Goal: Find specific page/section: Find specific page/section

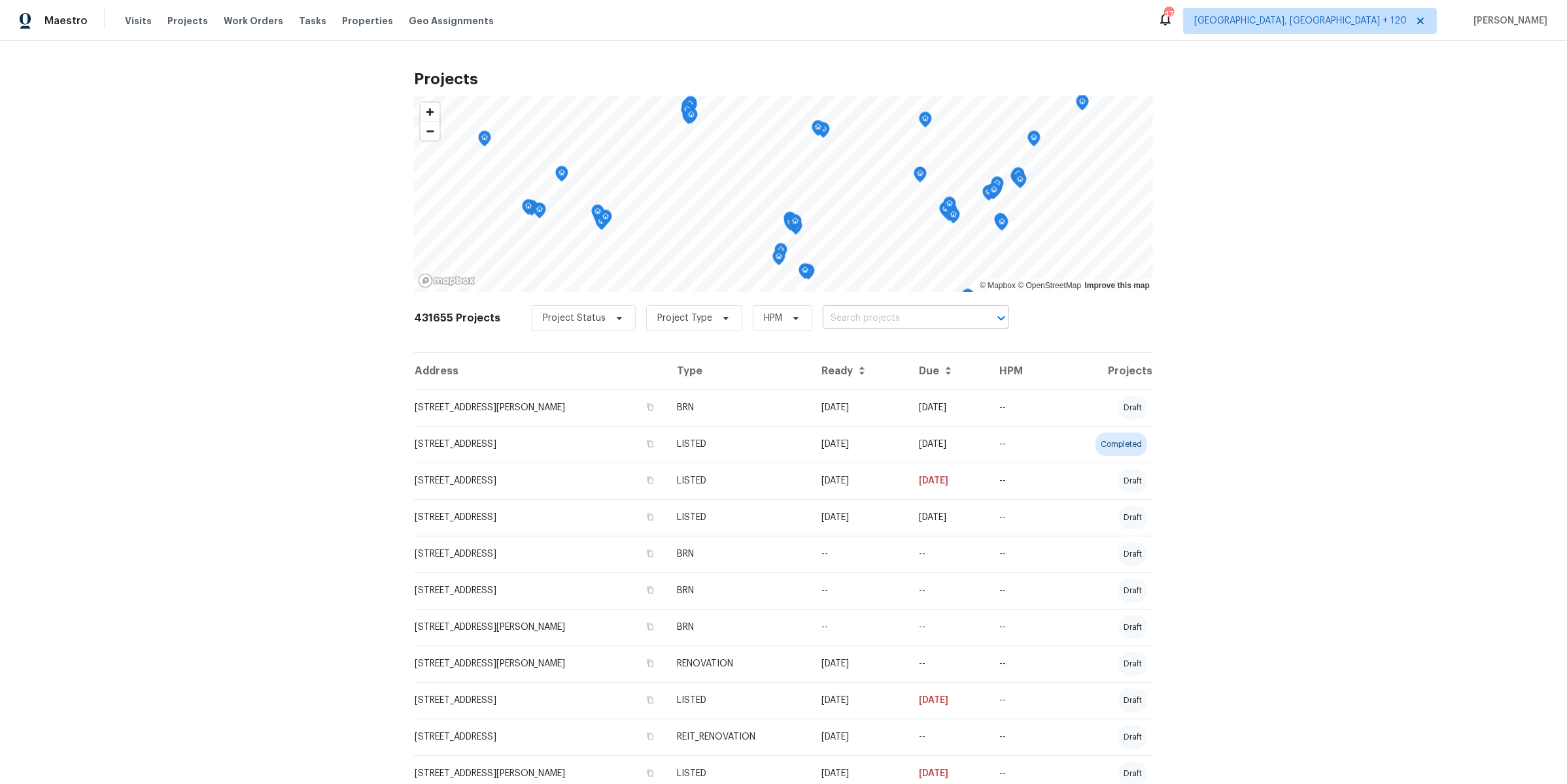
click at [873, 321] on input "text" at bounding box center [898, 319] width 150 height 21
paste input "6342 [PERSON_NAME] Dr"
type input "6342 [PERSON_NAME] Dr"
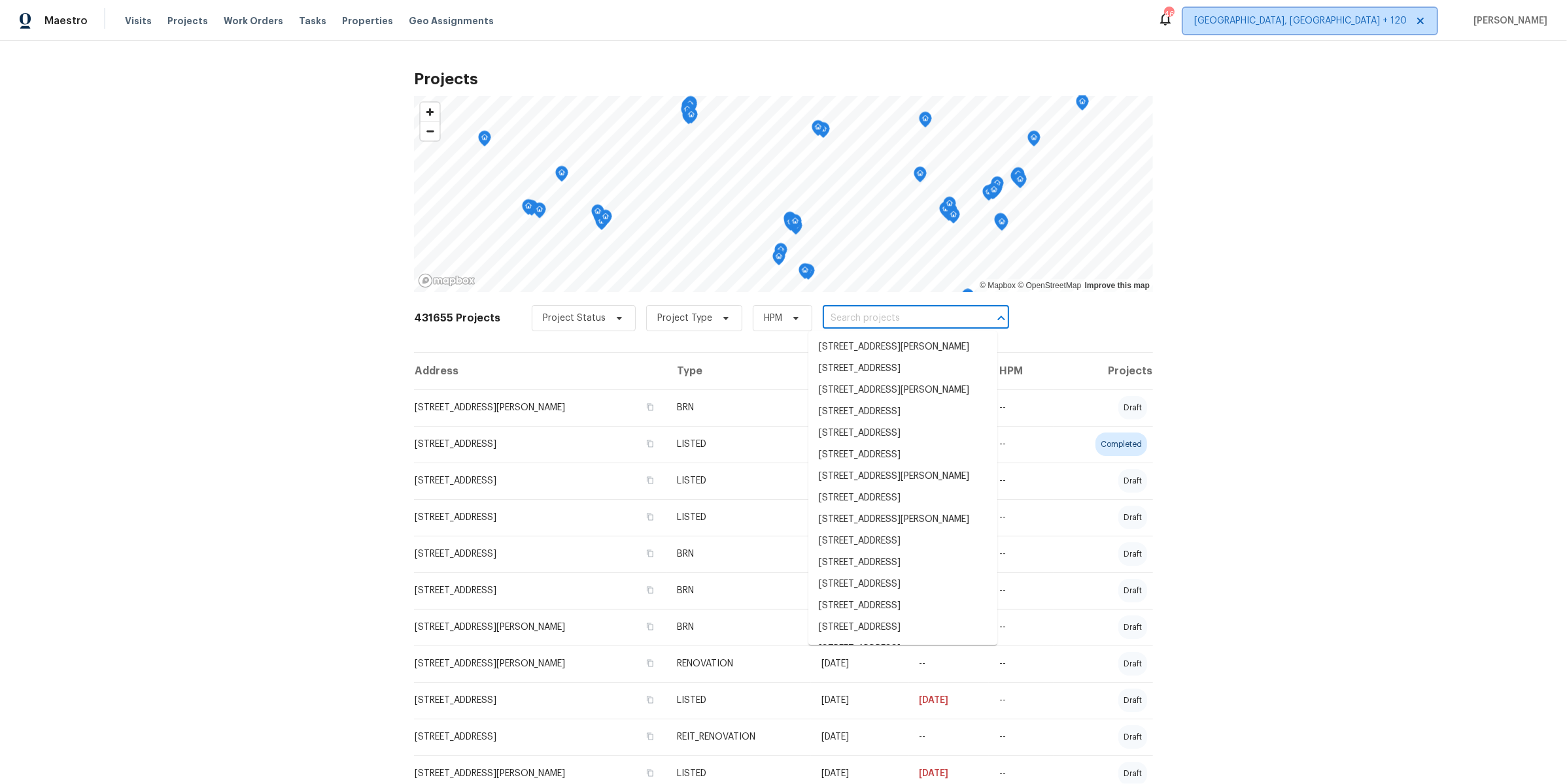
click at [1337, 21] on span "[GEOGRAPHIC_DATA], [GEOGRAPHIC_DATA] + 120" at bounding box center [1300, 21] width 212 height 13
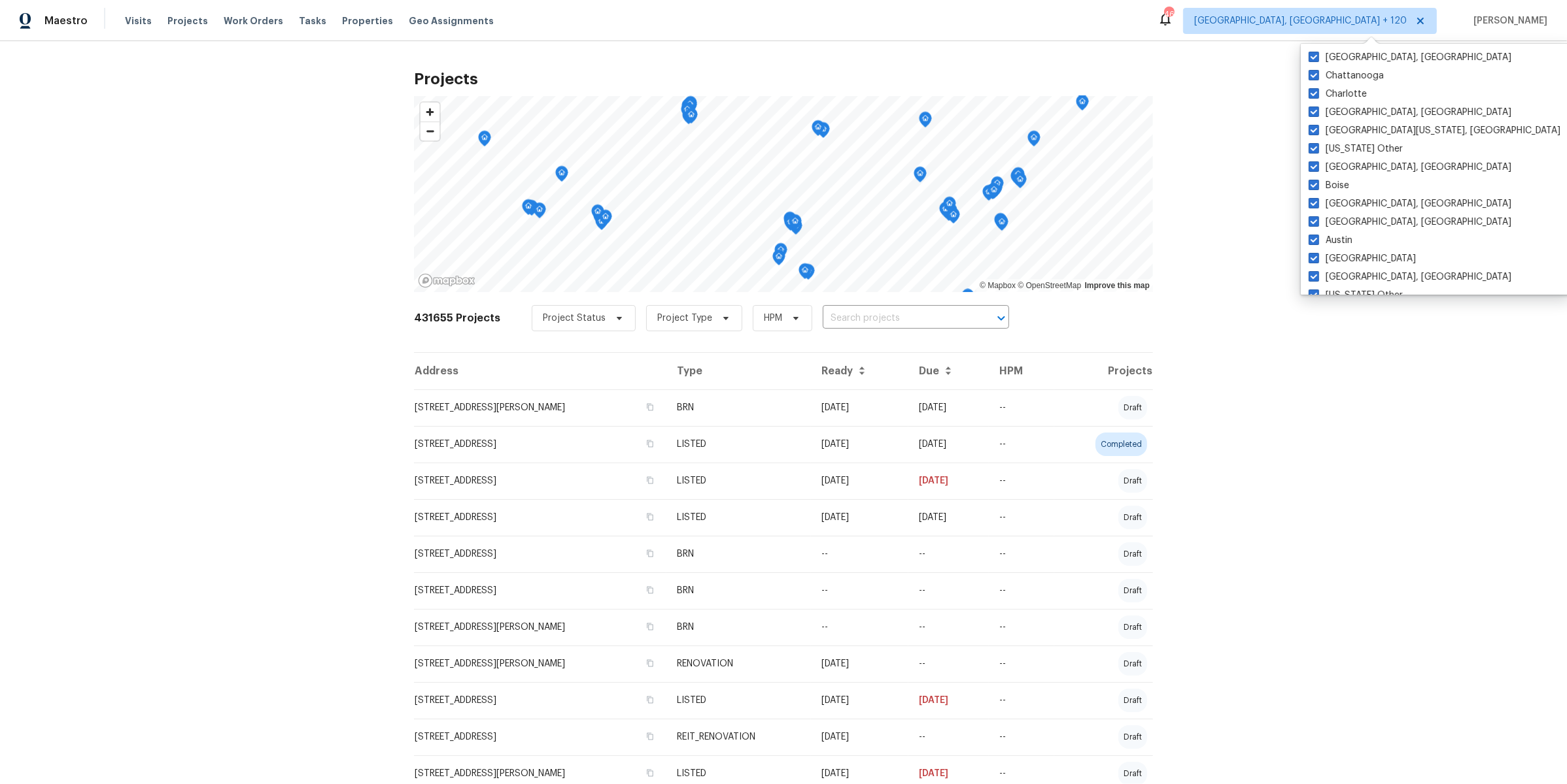
scroll to position [1970, 0]
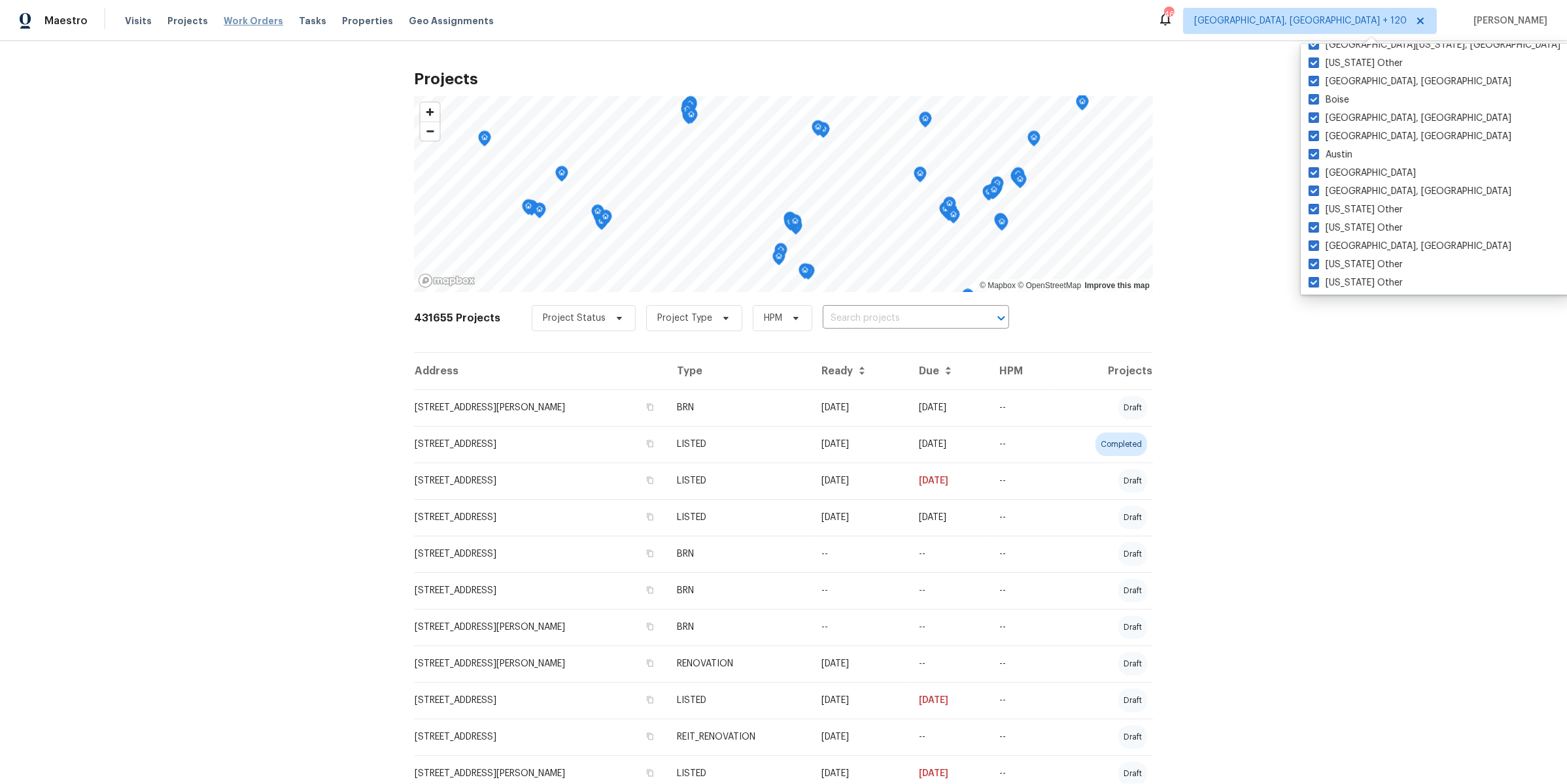
click at [257, 21] on span "Work Orders" at bounding box center [254, 21] width 59 height 13
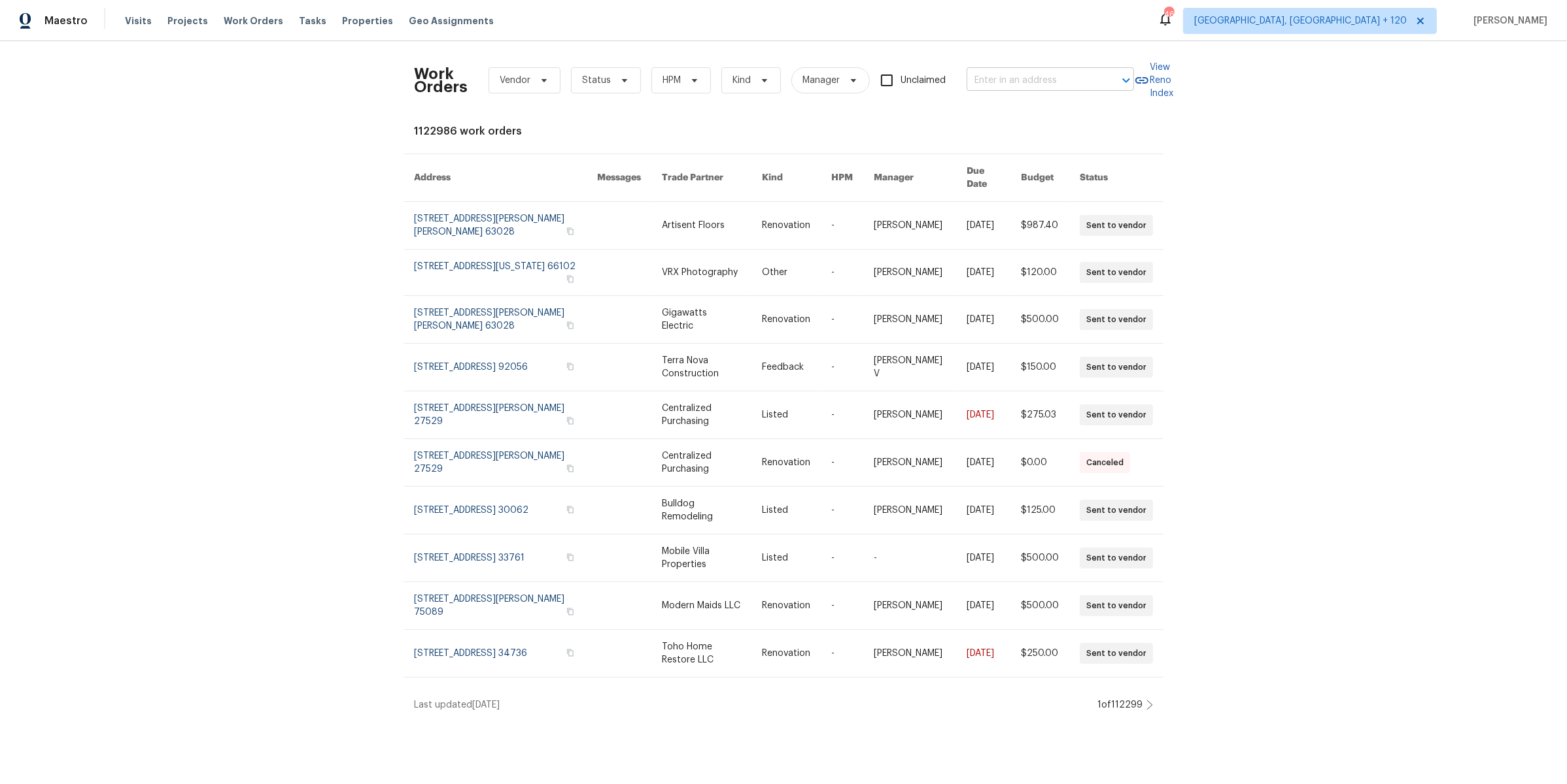
click at [1020, 78] on input "text" at bounding box center [1031, 81] width 131 height 21
click at [512, 85] on span "Vendor" at bounding box center [514, 80] width 31 height 13
type input "cmbe d"
click at [535, 150] on div "CMBE Developers - MIA" at bounding box center [539, 151] width 99 height 13
